Goal: Information Seeking & Learning: Learn about a topic

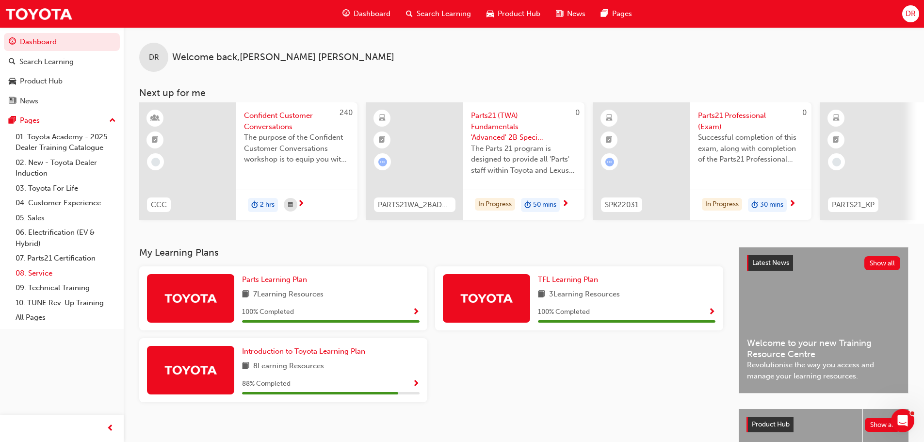
click at [72, 271] on link "08. Service" at bounding box center [66, 273] width 108 height 15
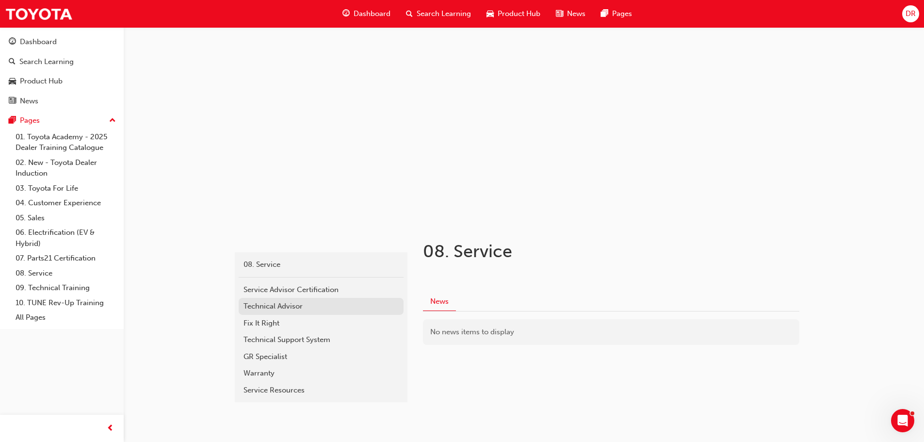
click at [288, 310] on div "Technical Advisor" at bounding box center [320, 306] width 155 height 11
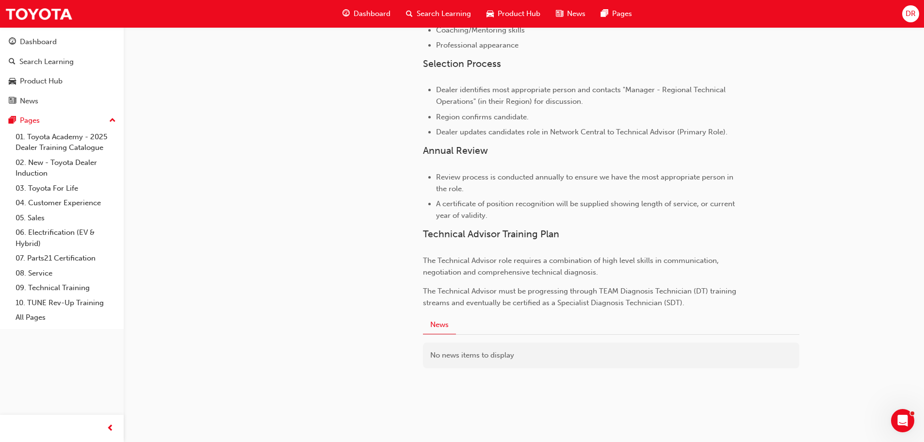
scroll to position [614, 0]
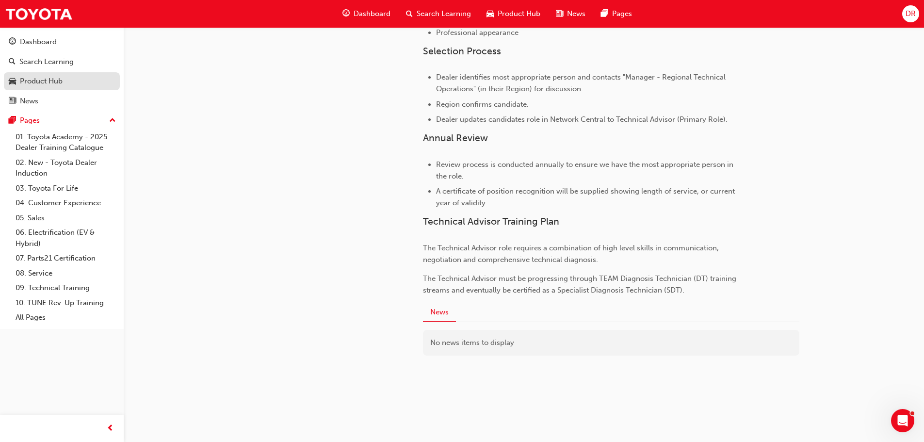
click at [40, 86] on div "Product Hub" at bounding box center [41, 81] width 43 height 11
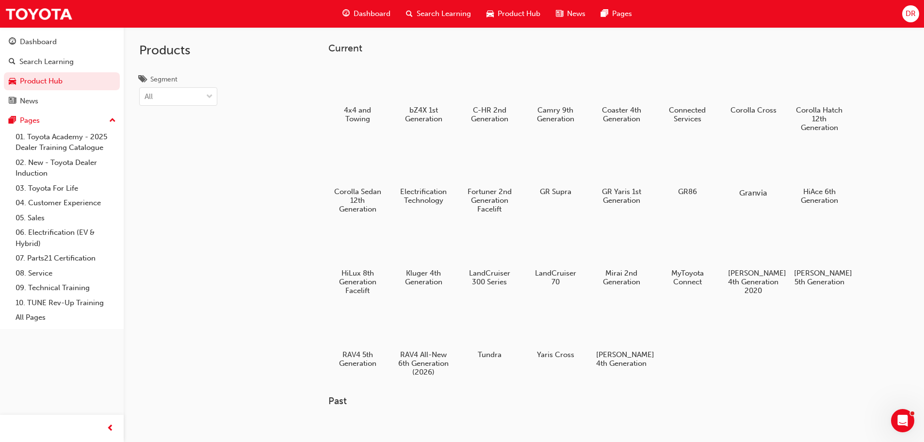
click at [772, 159] on div at bounding box center [753, 164] width 54 height 39
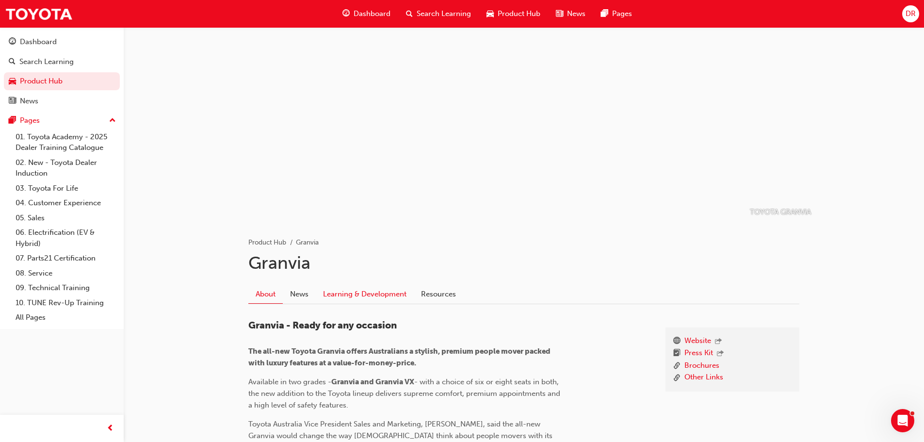
click at [371, 299] on link "Learning & Development" at bounding box center [365, 294] width 98 height 18
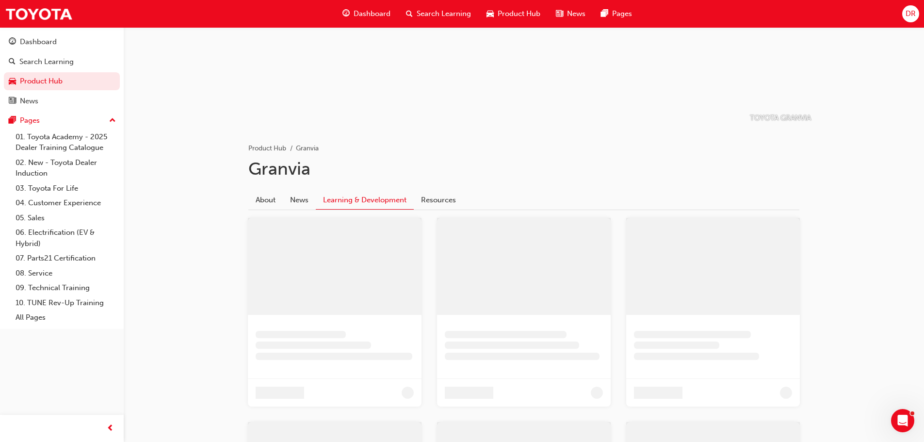
scroll to position [71, 0]
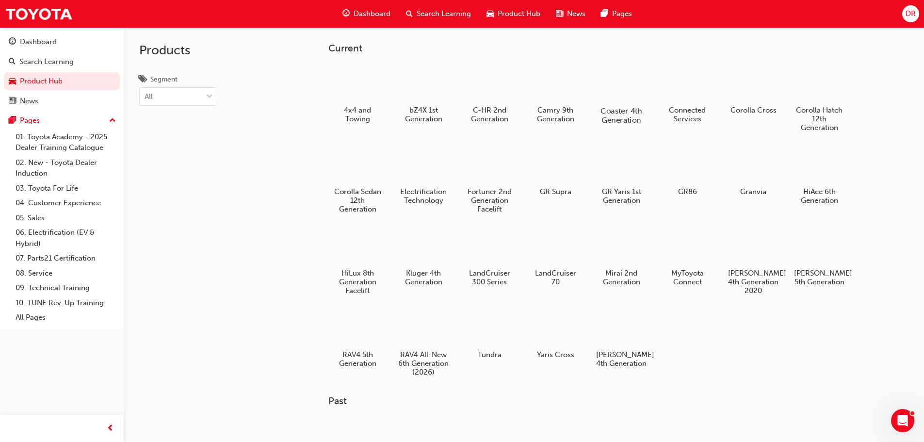
click at [640, 90] on div at bounding box center [621, 83] width 54 height 38
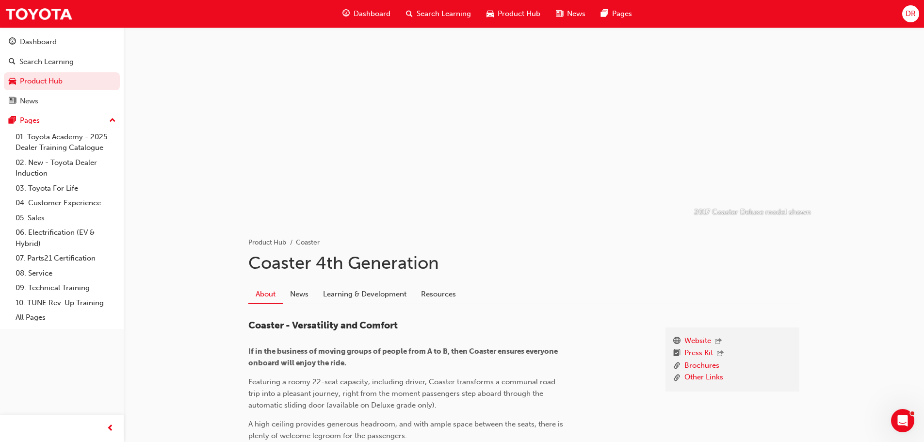
click at [345, 298] on link "Learning & Development" at bounding box center [365, 294] width 98 height 18
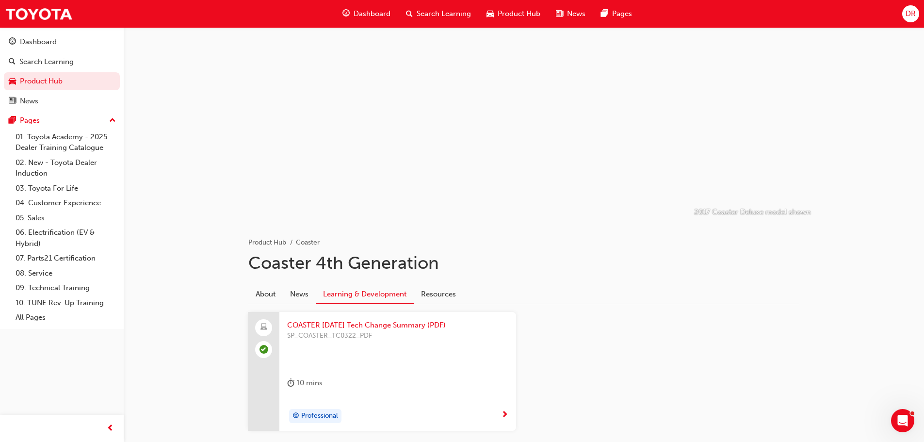
scroll to position [48, 0]
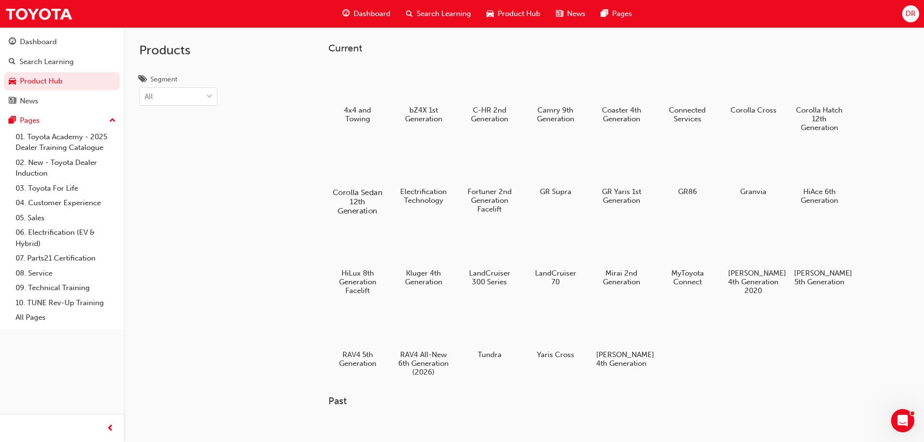
click at [366, 175] on div at bounding box center [357, 164] width 54 height 39
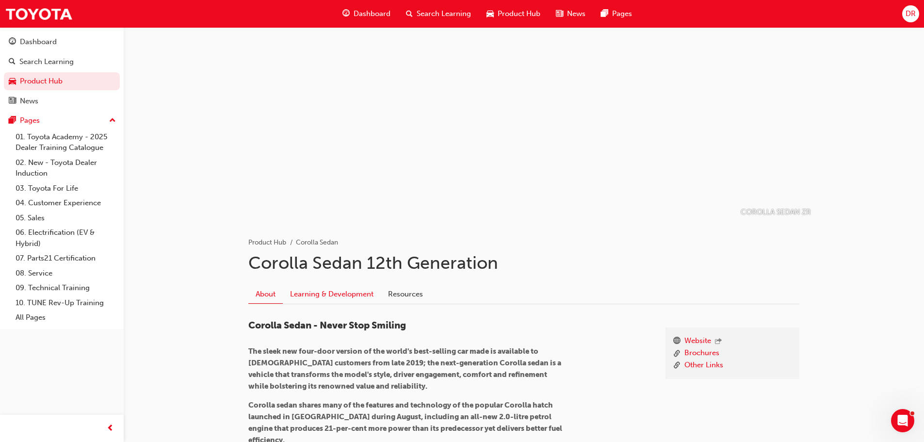
click at [364, 296] on link "Learning & Development" at bounding box center [332, 294] width 98 height 18
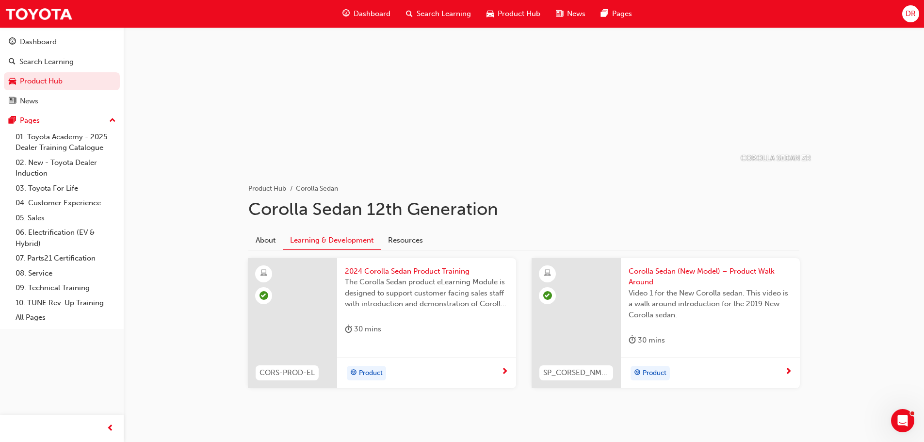
scroll to position [71, 0]
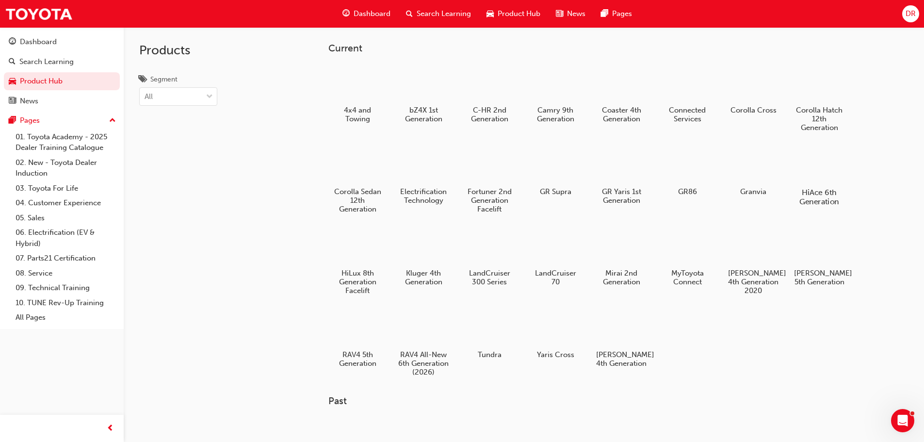
click at [795, 169] on div at bounding box center [819, 164] width 54 height 39
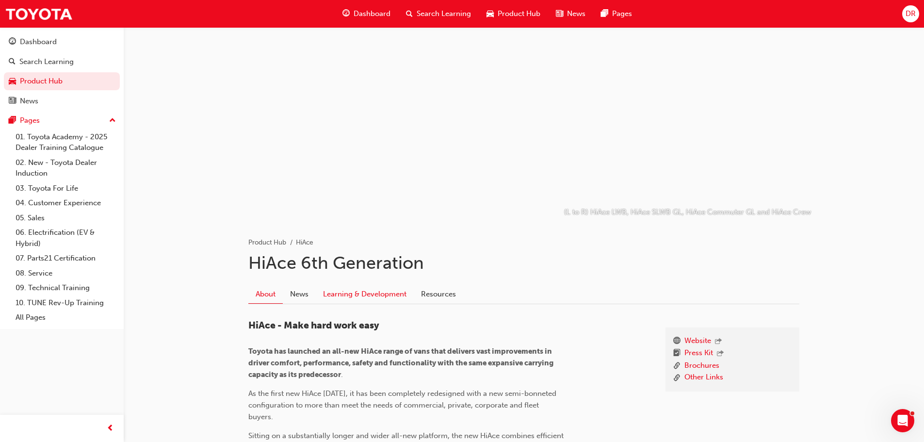
click at [372, 293] on link "Learning & Development" at bounding box center [365, 294] width 98 height 18
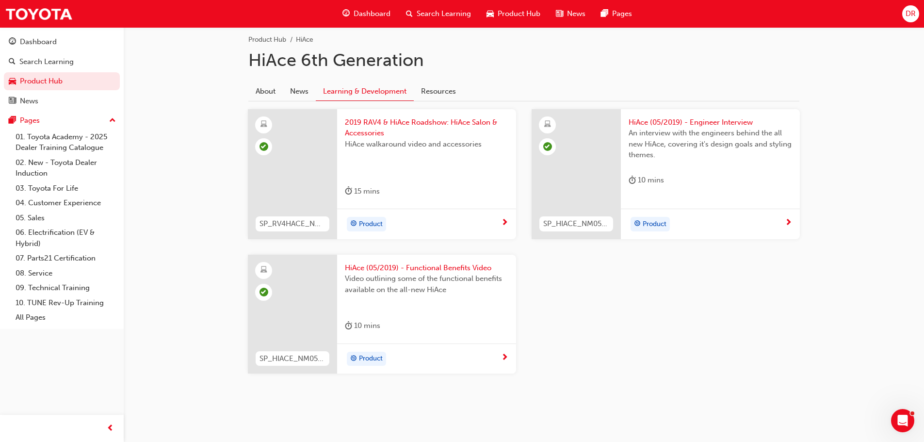
scroll to position [205, 0]
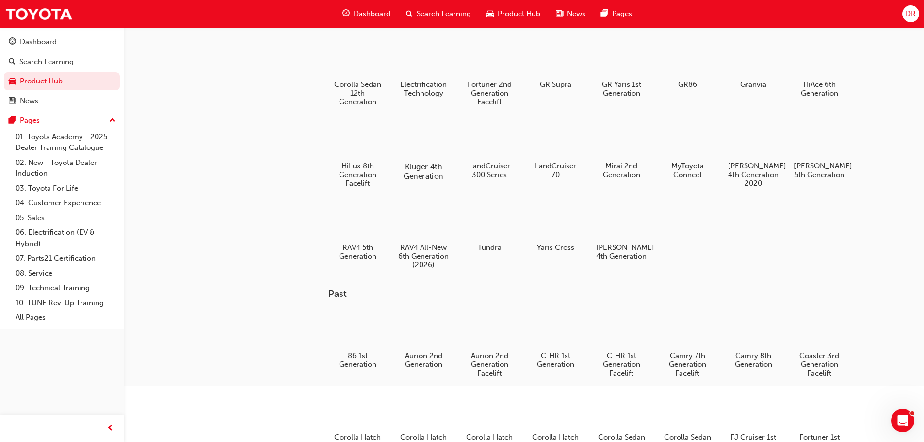
scroll to position [97, 0]
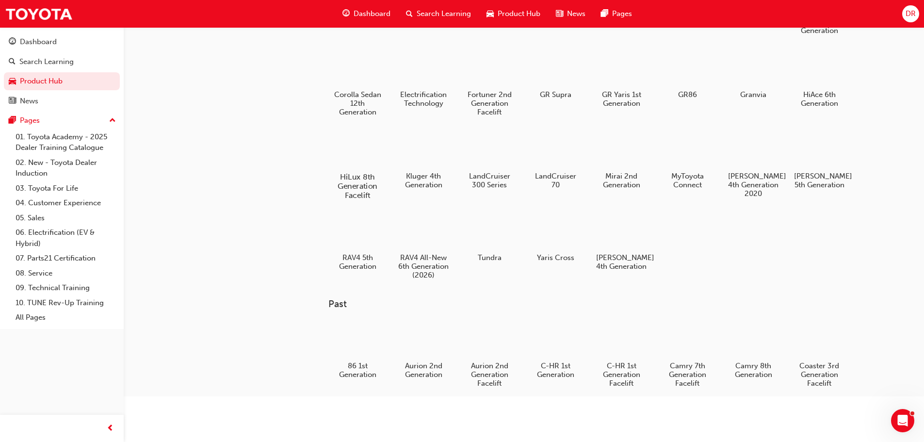
click at [366, 155] on div at bounding box center [357, 148] width 54 height 39
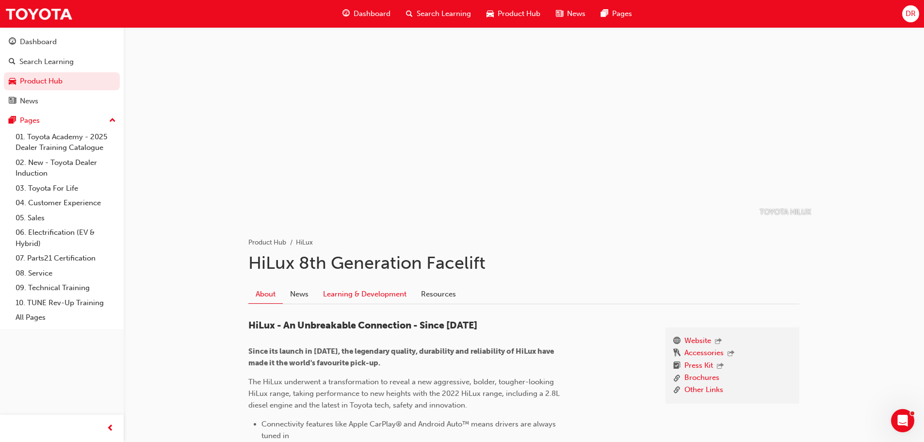
click at [371, 299] on link "Learning & Development" at bounding box center [365, 294] width 98 height 18
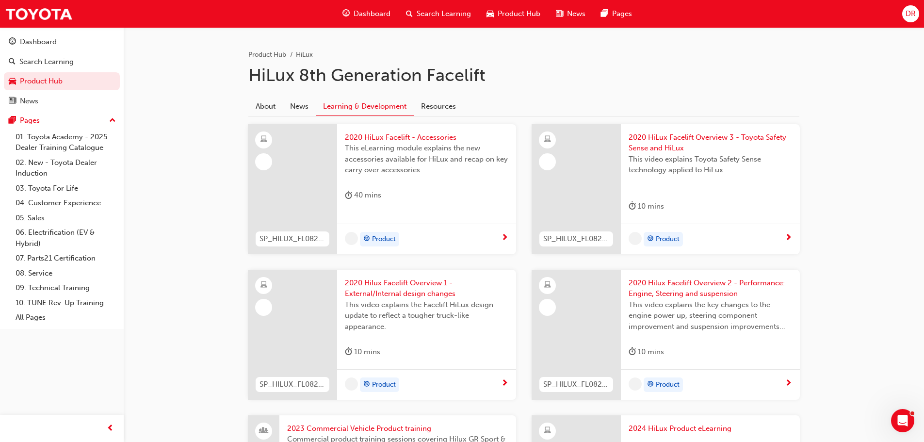
scroll to position [194, 0]
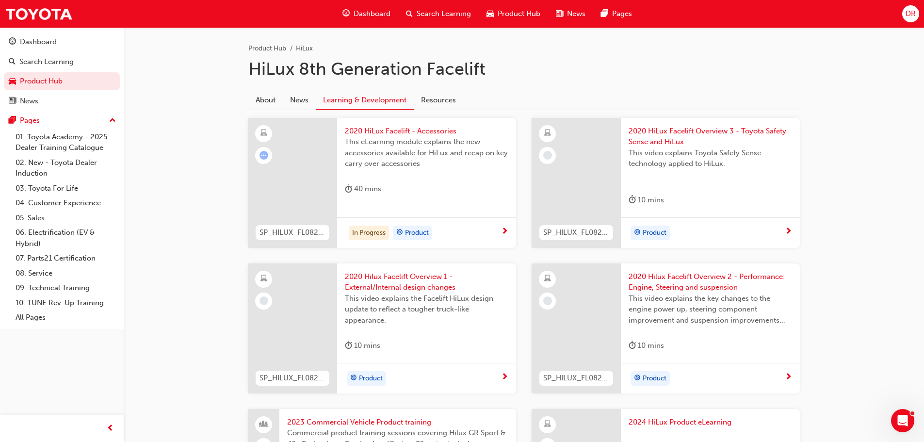
click at [386, 135] on span "2020 HiLux Facelift - Accessories" at bounding box center [426, 131] width 163 height 11
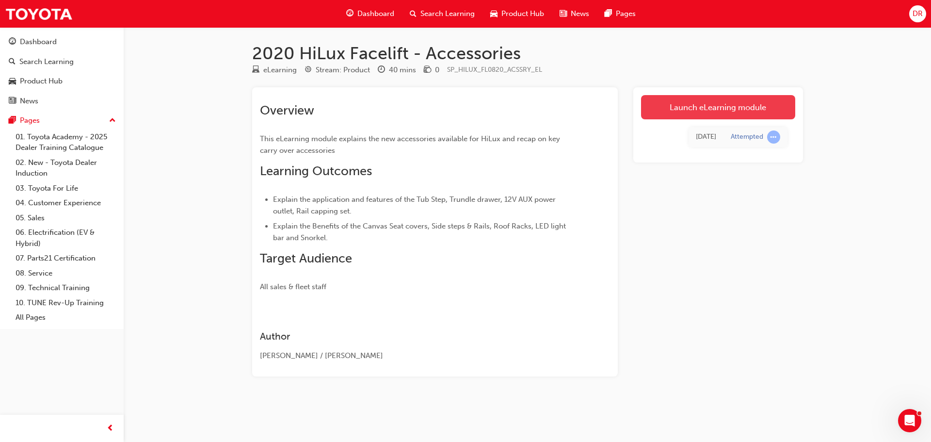
click at [701, 110] on link "Launch eLearning module" at bounding box center [718, 107] width 154 height 24
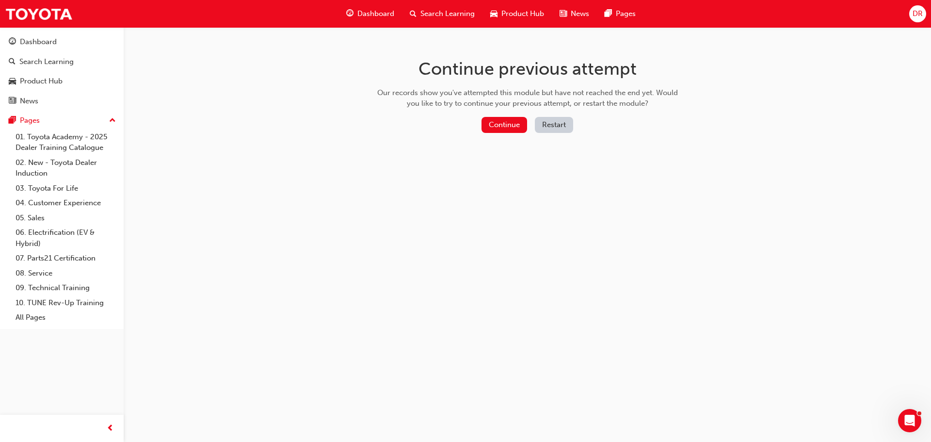
click at [577, 125] on div "Continue Restart" at bounding box center [527, 127] width 307 height 20
click at [562, 128] on button "Restart" at bounding box center [554, 125] width 38 height 16
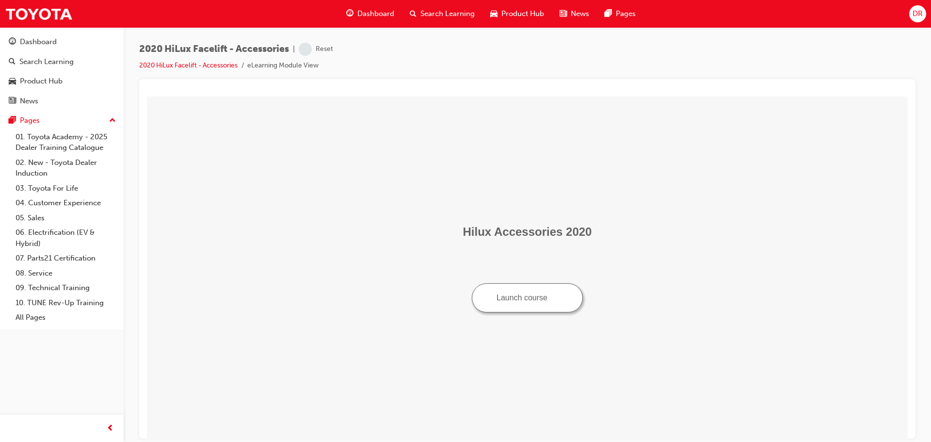
click at [519, 300] on button "Launch course" at bounding box center [527, 297] width 111 height 29
